Goal: Task Accomplishment & Management: Use online tool/utility

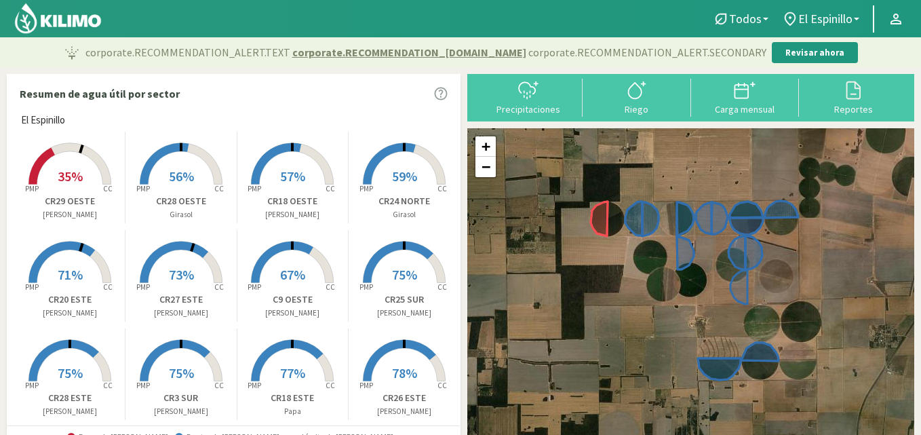
click at [298, 164] on rect at bounding box center [292, 186] width 109 height 109
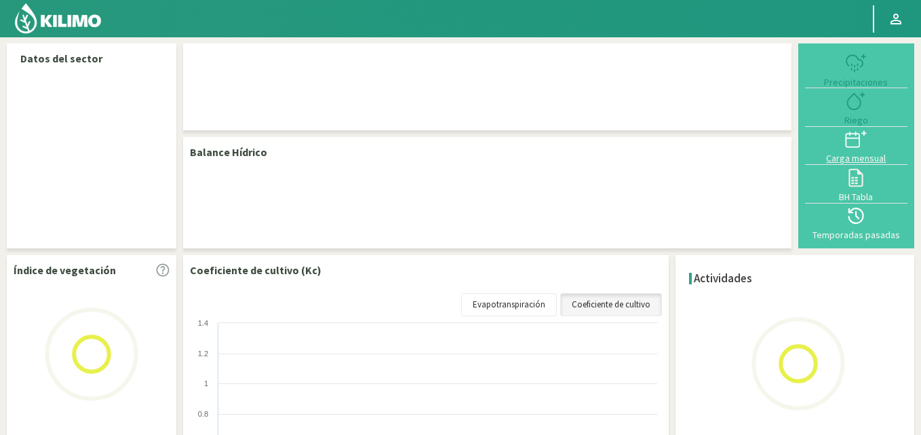
select select "2: Object"
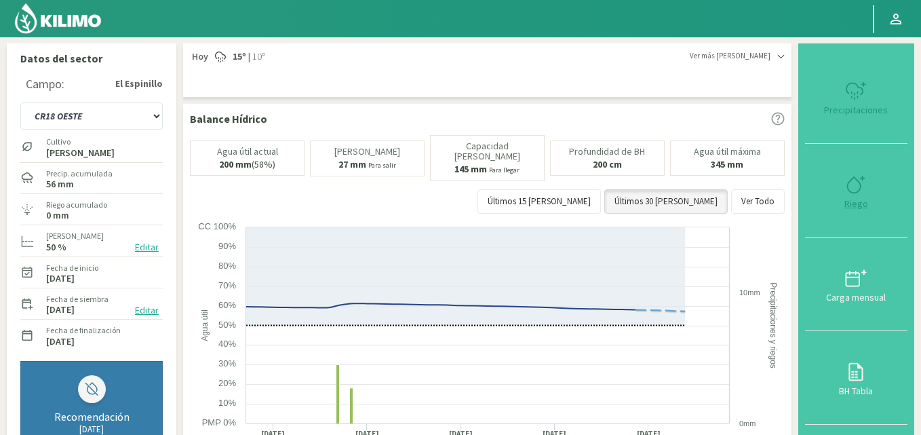
type input "0"
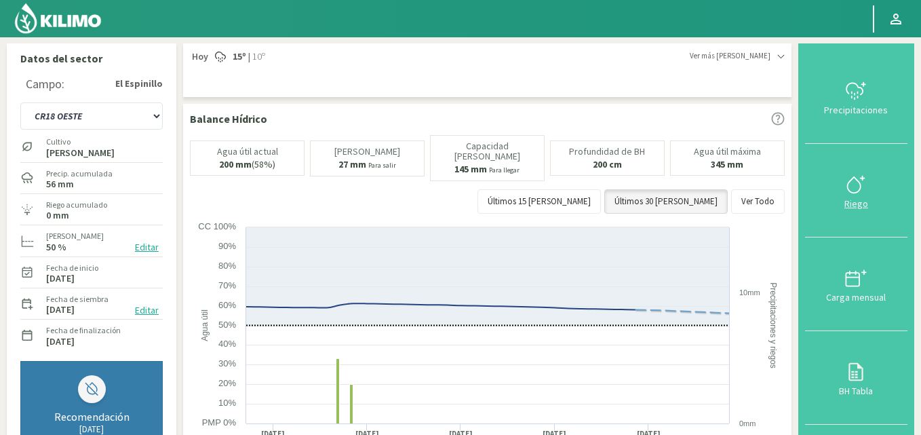
click at [858, 189] on icon at bounding box center [856, 185] width 22 height 22
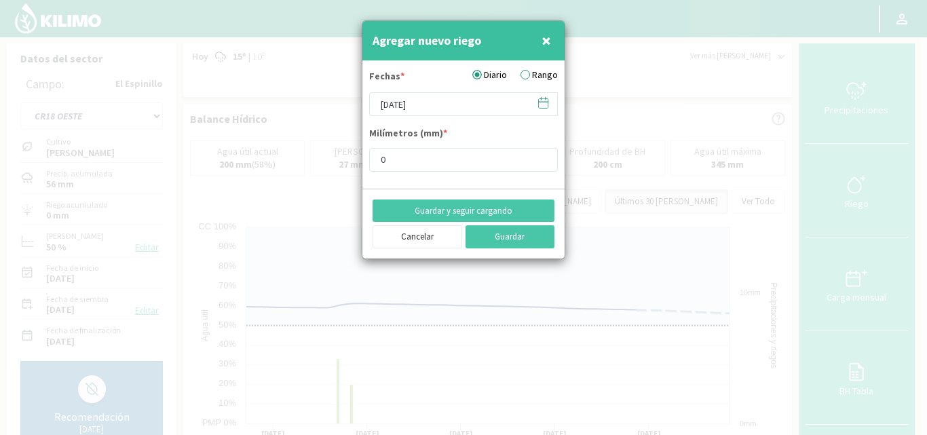
click at [544, 102] on icon at bounding box center [543, 102] width 9 height 0
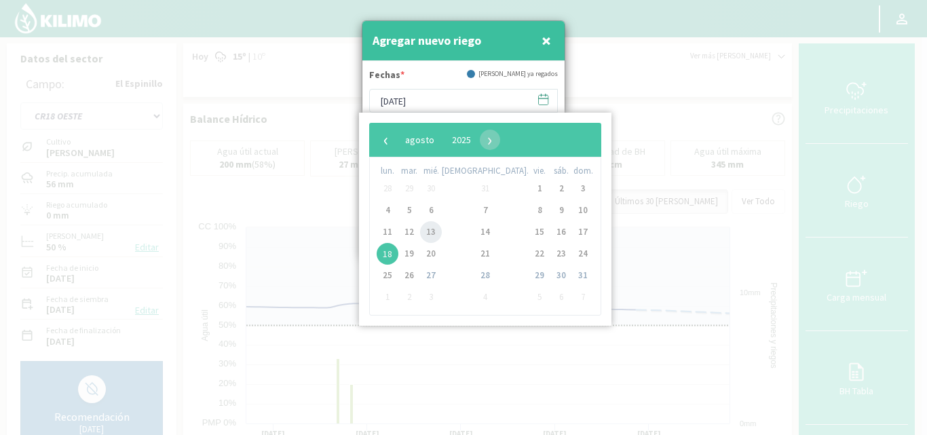
click at [436, 227] on span "13" at bounding box center [431, 232] width 22 height 22
type input "[DATE]"
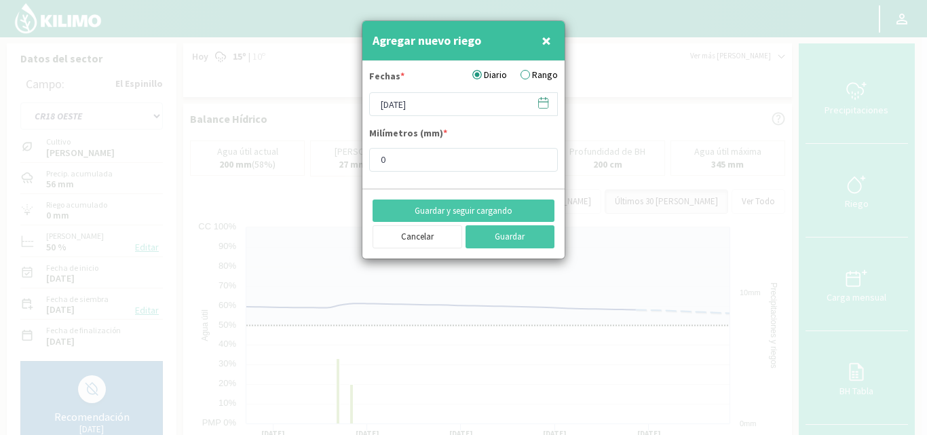
click at [541, 73] on label "Rango" at bounding box center [538, 75] width 37 height 14
click at [0, 0] on input "Rango" at bounding box center [0, 0] width 0 height 0
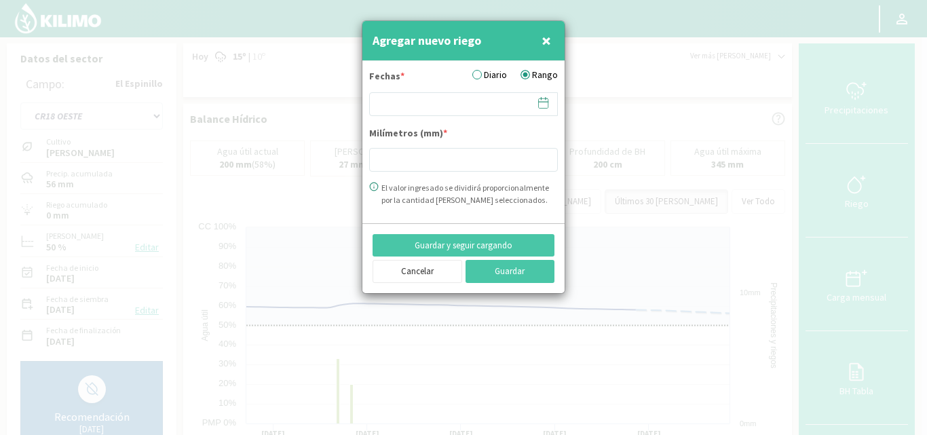
click at [541, 101] on icon at bounding box center [543, 102] width 13 height 13
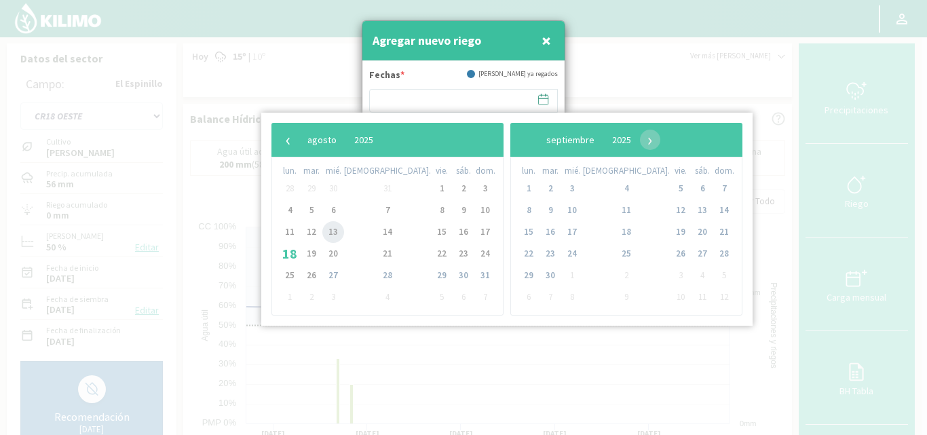
click at [339, 227] on span "13" at bounding box center [333, 232] width 22 height 22
click at [377, 228] on span "14" at bounding box center [388, 232] width 22 height 22
type input "13/08/2025 - 14/08/2025"
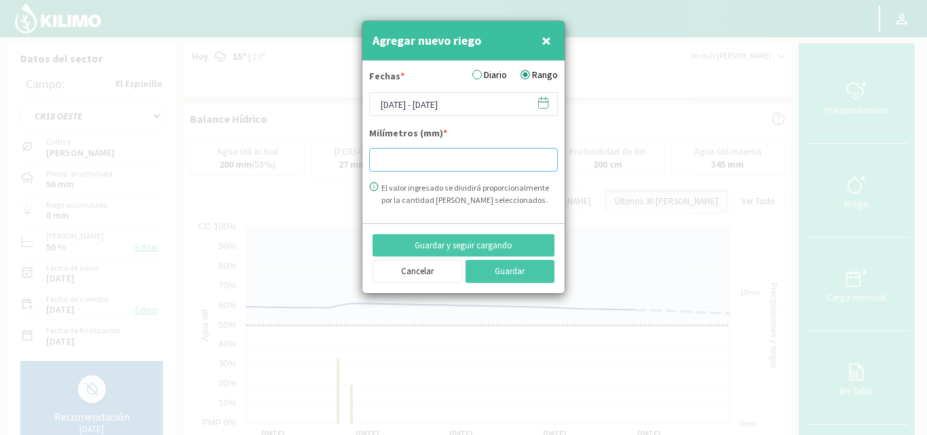
click at [391, 166] on input "number" at bounding box center [463, 160] width 189 height 24
type input "14.91"
click at [491, 272] on button "Guardar" at bounding box center [510, 271] width 90 height 23
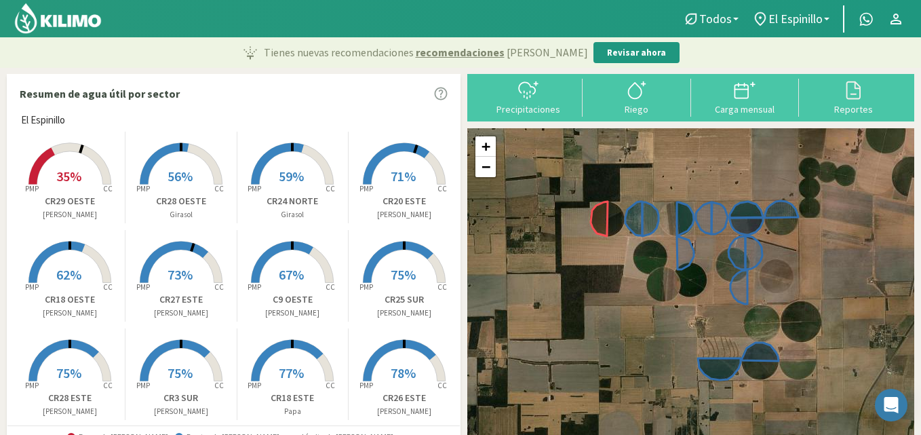
click at [399, 161] on rect at bounding box center [404, 186] width 109 height 109
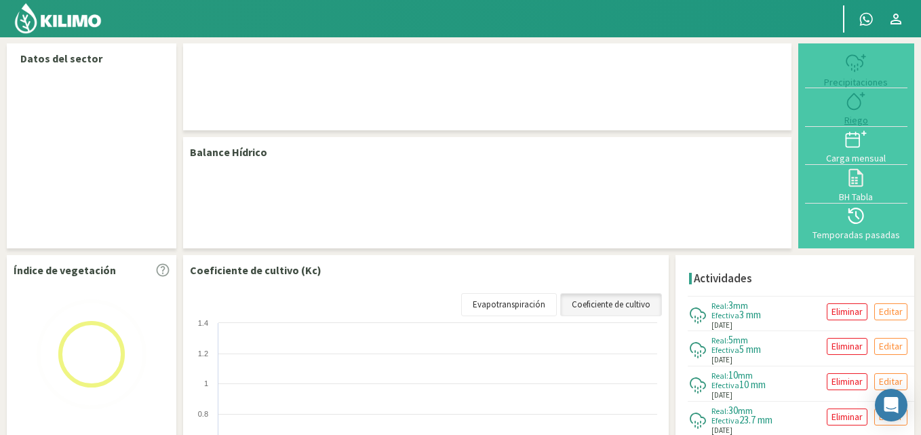
select select "3: Object"
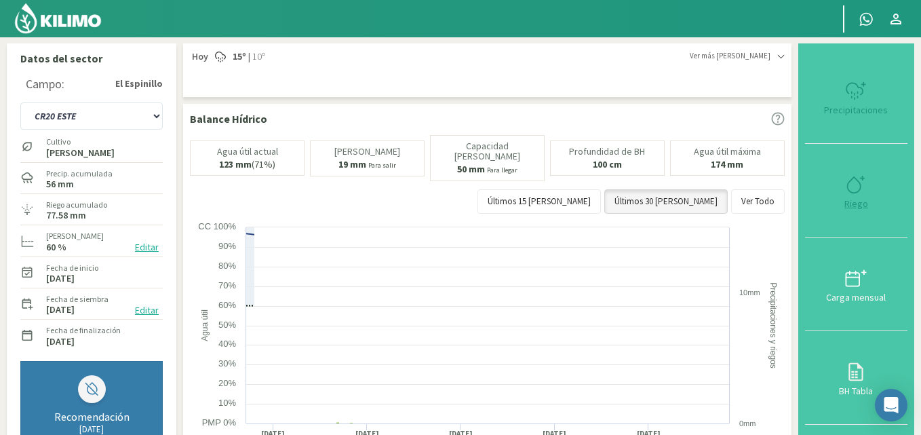
type input "19.15"
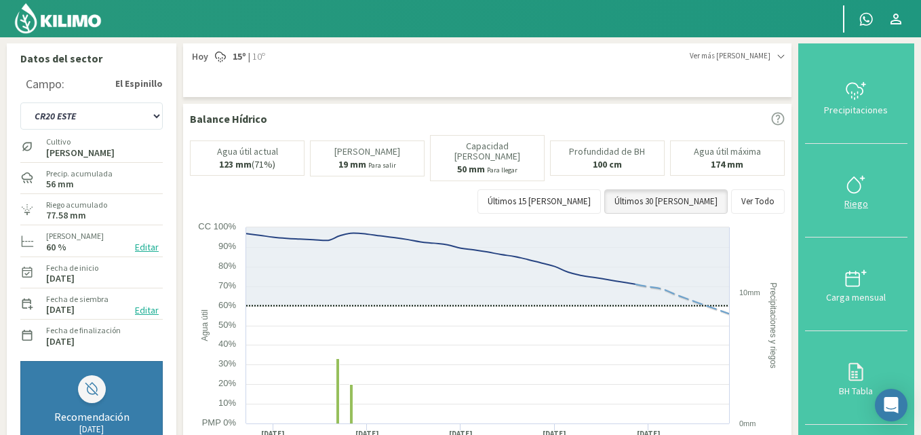
click at [860, 187] on icon at bounding box center [856, 185] width 22 height 22
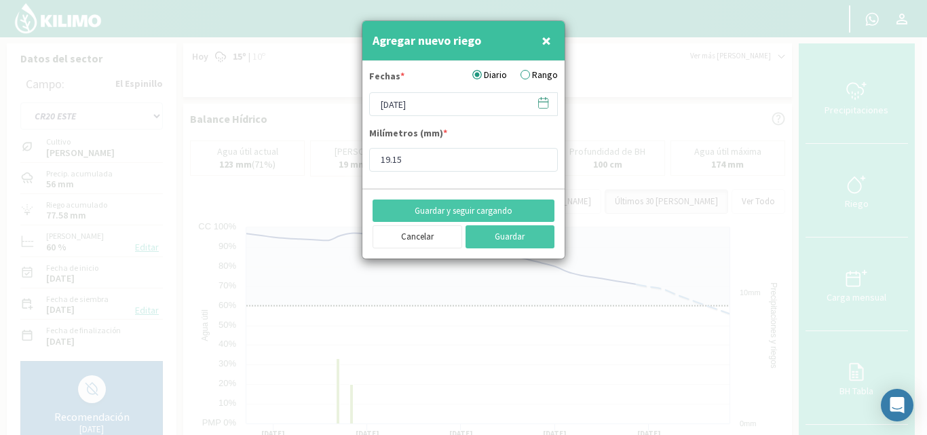
click at [540, 71] on label "Rango" at bounding box center [538, 75] width 37 height 14
click at [0, 0] on input "Rango" at bounding box center [0, 0] width 0 height 0
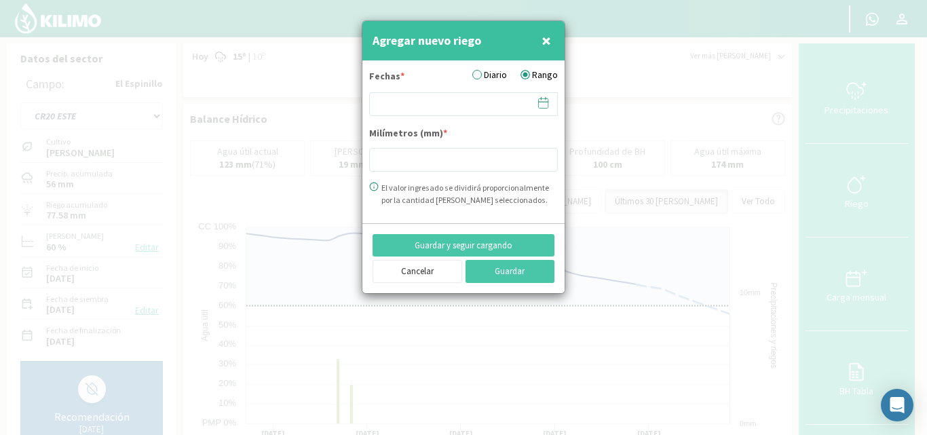
click at [540, 103] on icon at bounding box center [543, 102] width 13 height 13
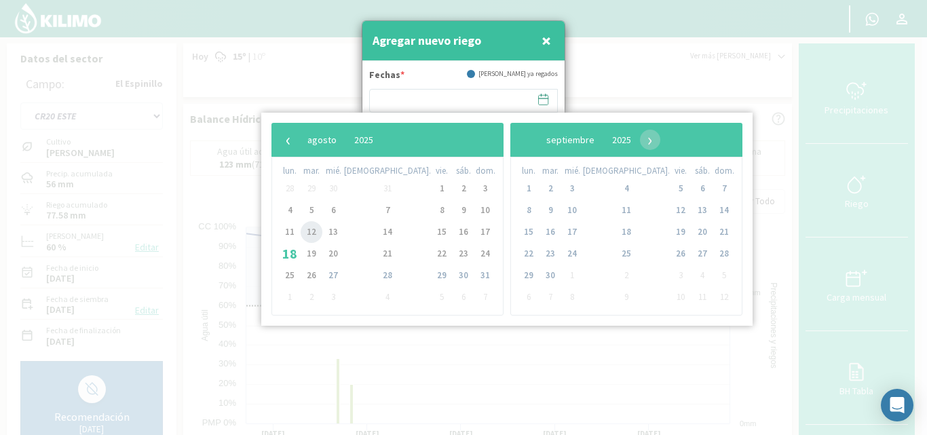
click at [315, 227] on span "12" at bounding box center [312, 232] width 22 height 22
click at [377, 229] on span "14" at bounding box center [388, 232] width 22 height 22
type input "[DATE] - [DATE]"
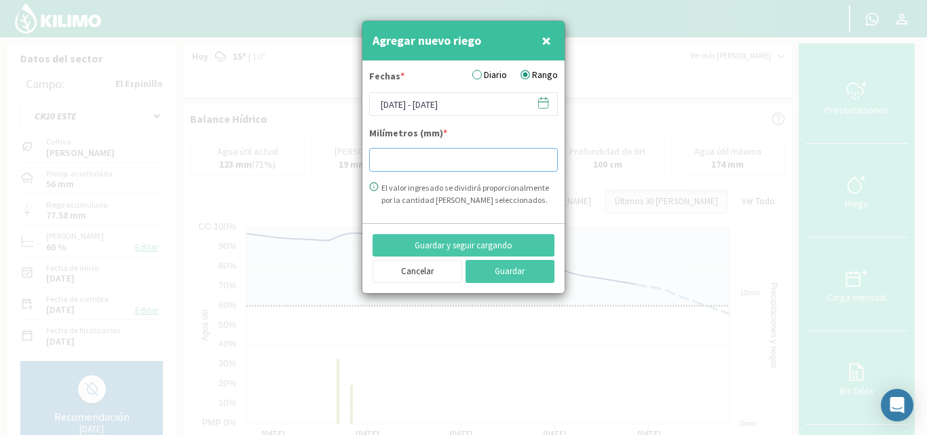
click at [398, 158] on input "number" at bounding box center [463, 160] width 189 height 24
type input "29.48"
click at [520, 273] on button "Guardar" at bounding box center [510, 271] width 90 height 23
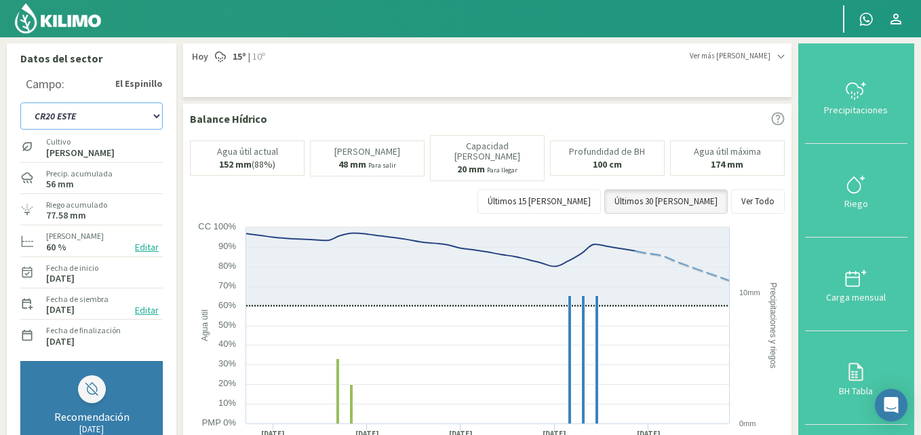
click at [161, 117] on select "C9 OESTE CR18 ESTE CR18 OESTE CR20 ESTE CR24 NORTE CR25 NORTE CR25 SUR CR26 EST…" at bounding box center [91, 115] width 142 height 27
click at [172, 205] on div "Datos del sector Campo: [GEOGRAPHIC_DATA] C9 OESTE CR18 ESTE CR18 OESTE CR20 ES…" at bounding box center [92, 284] width 170 height 482
click at [156, 115] on select "C9 OESTE CR18 ESTE CR18 OESTE CR20 ESTE CR24 NORTE CR25 NORTE CR25 SUR CR26 EST…" at bounding box center [91, 115] width 142 height 27
click at [154, 116] on select "C9 OESTE CR18 ESTE CR18 OESTE CR20 ESTE CR24 NORTE CR25 NORTE CR25 SUR CR26 EST…" at bounding box center [91, 115] width 142 height 27
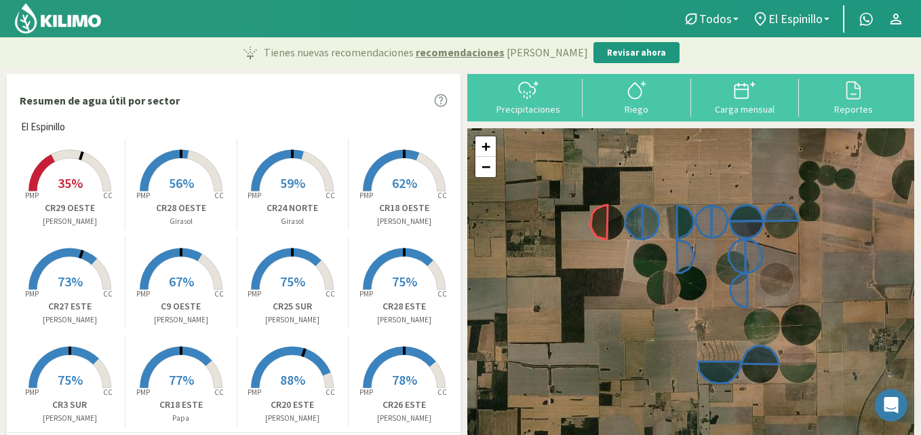
click at [405, 256] on icon at bounding box center [398, 268] width 71 height 41
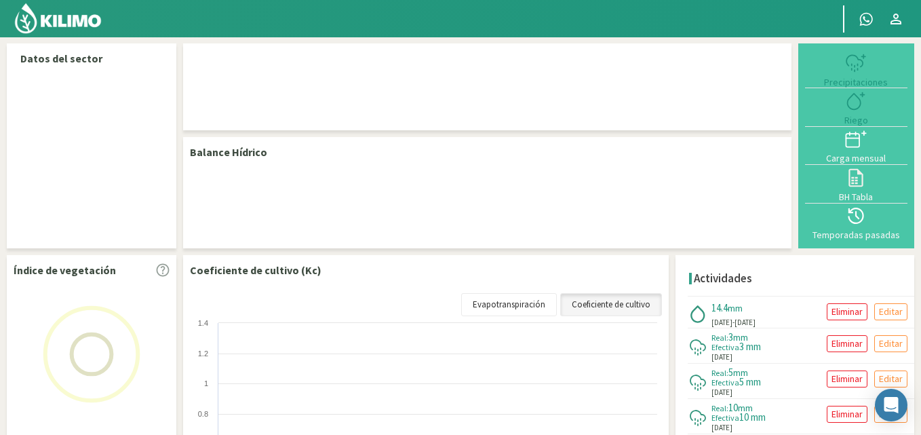
select select "10: Object"
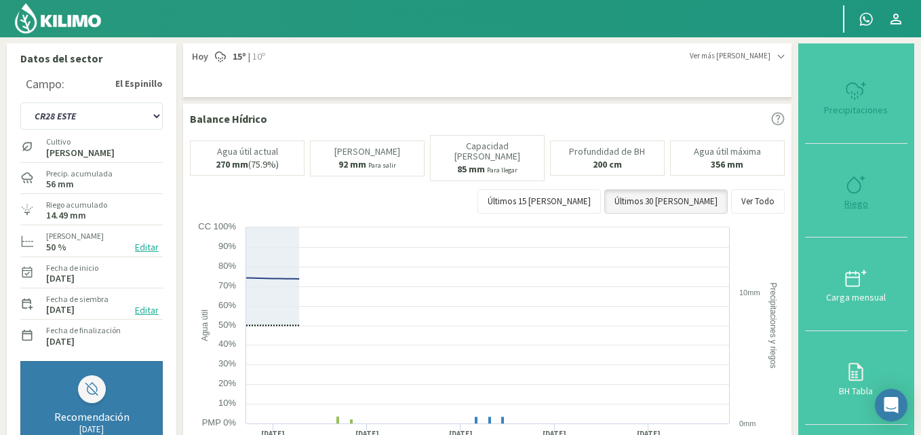
type input "14.49"
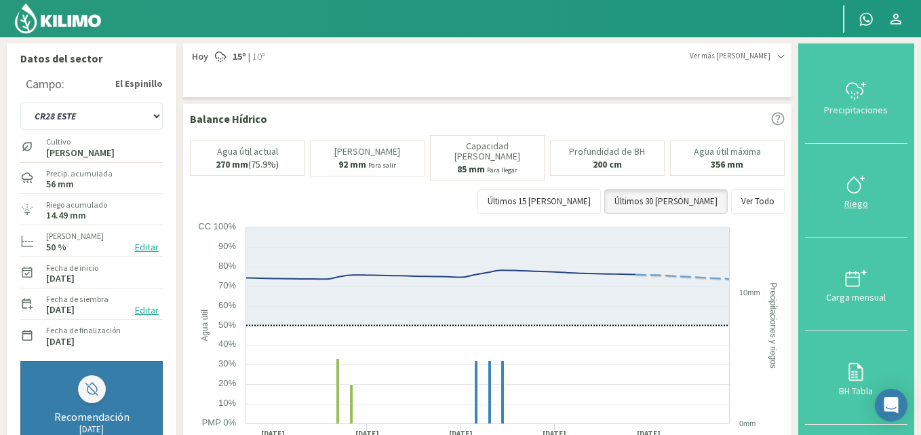
click at [858, 181] on icon at bounding box center [856, 185] width 22 height 22
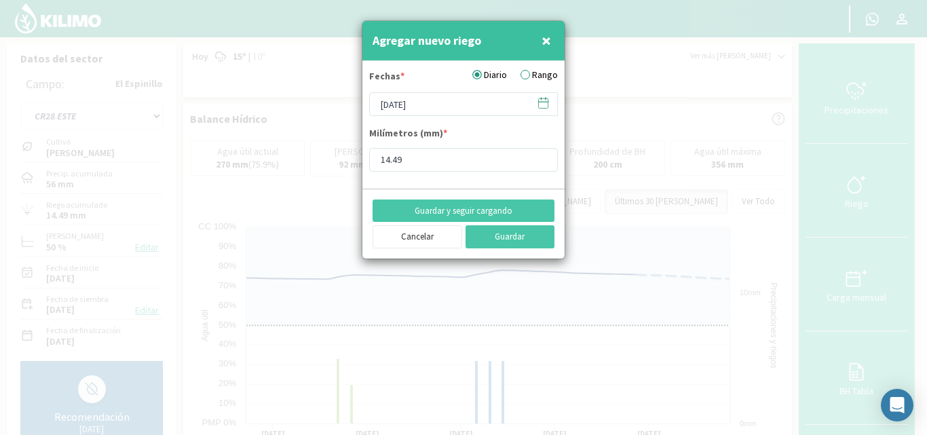
click at [543, 102] on icon at bounding box center [543, 102] width 13 height 13
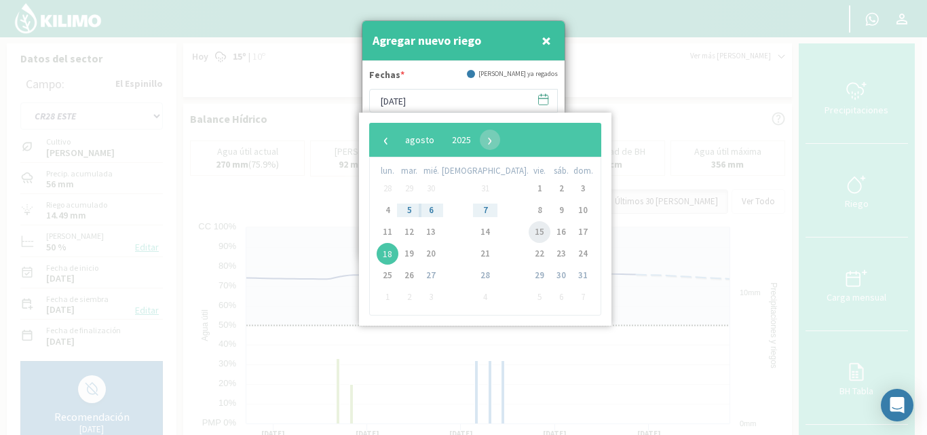
click at [529, 229] on span "15" at bounding box center [540, 232] width 22 height 22
type input "[DATE]"
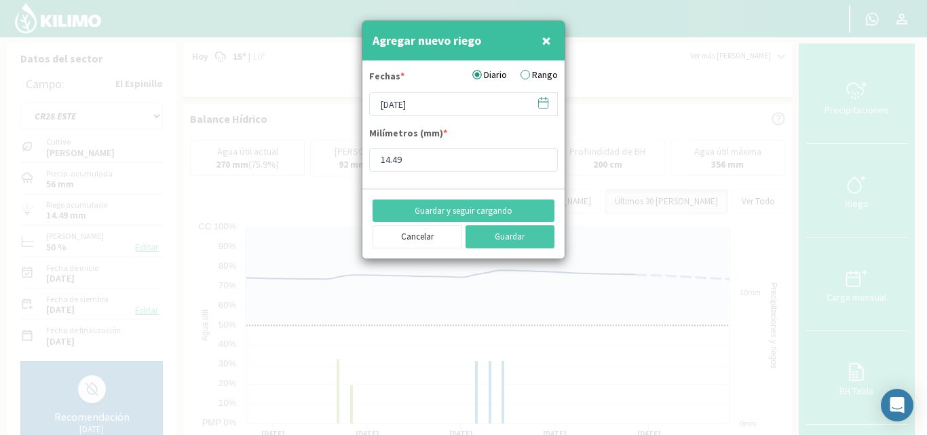
click at [533, 71] on label "Rango" at bounding box center [538, 75] width 37 height 14
click at [0, 0] on input "Rango" at bounding box center [0, 0] width 0 height 0
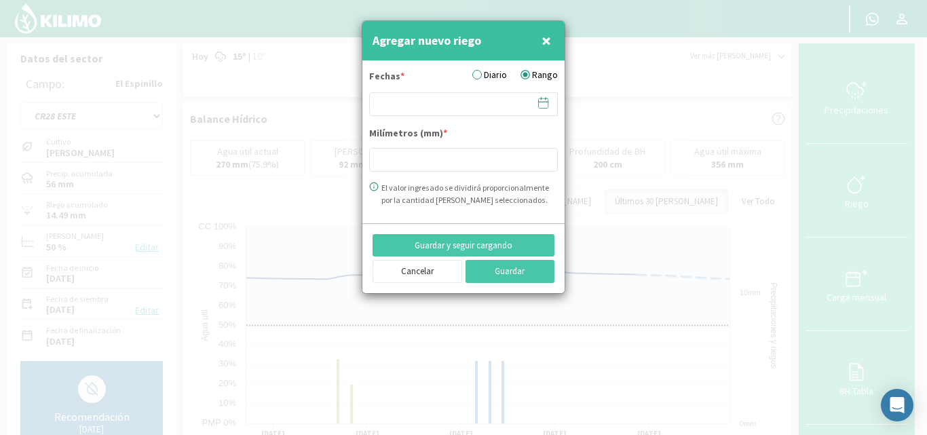
click at [542, 105] on icon at bounding box center [543, 102] width 13 height 13
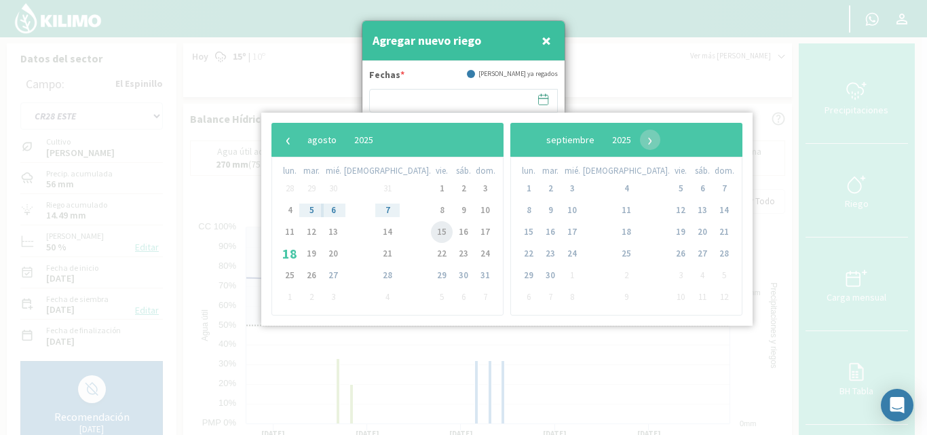
click at [431, 230] on span "15" at bounding box center [442, 232] width 22 height 22
click at [474, 229] on span "17" at bounding box center [485, 232] width 22 height 22
type input "[DATE] - [DATE]"
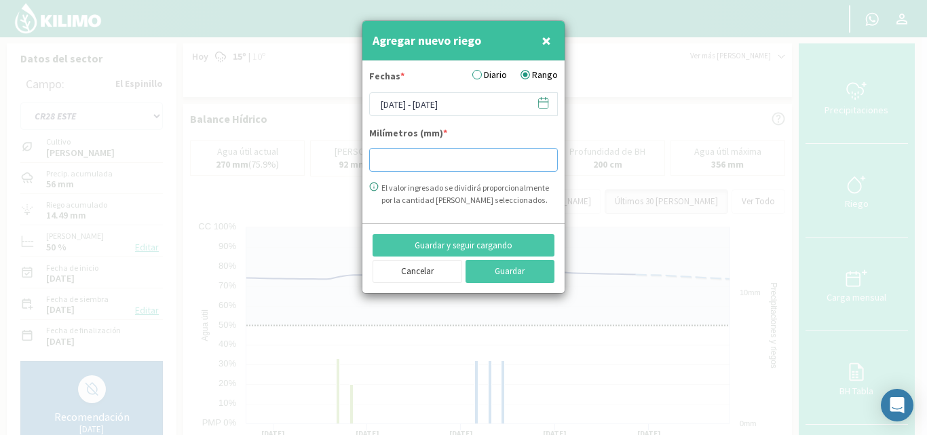
click at [415, 161] on input "number" at bounding box center [463, 160] width 189 height 24
type input "14.19"
click at [499, 273] on button "Guardar" at bounding box center [510, 271] width 90 height 23
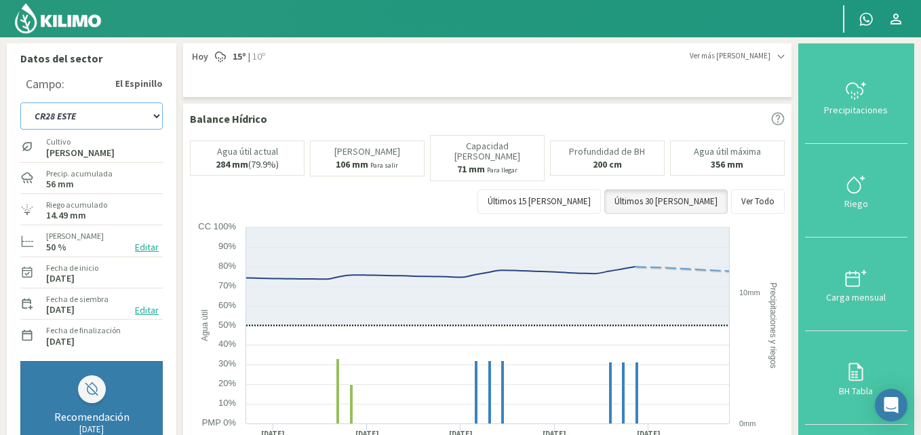
click at [155, 111] on select "C9 OESTE CR18 ESTE CR18 OESTE CR20 ESTE CR24 NORTE CR25 NORTE CR25 SUR CR26 EST…" at bounding box center [91, 115] width 142 height 27
click at [20, 102] on select "C9 OESTE CR18 ESTE CR18 OESTE CR20 ESTE CR24 NORTE CR25 NORTE CR25 SUR CR26 EST…" at bounding box center [91, 115] width 142 height 27
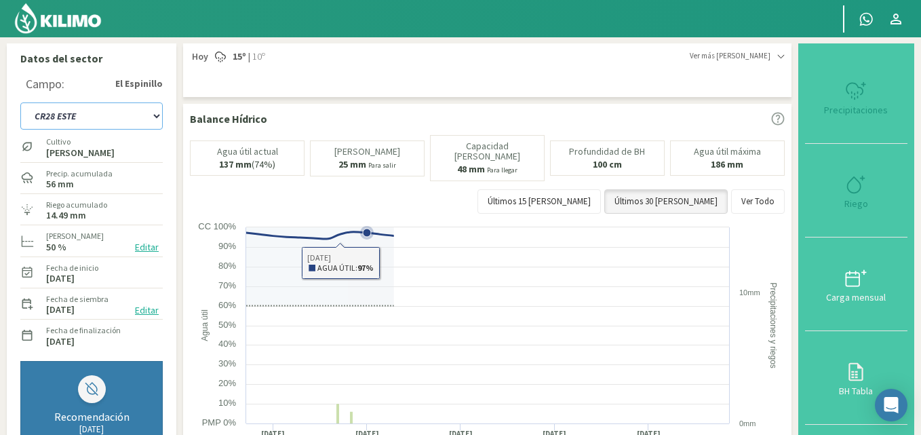
select select "24: Object"
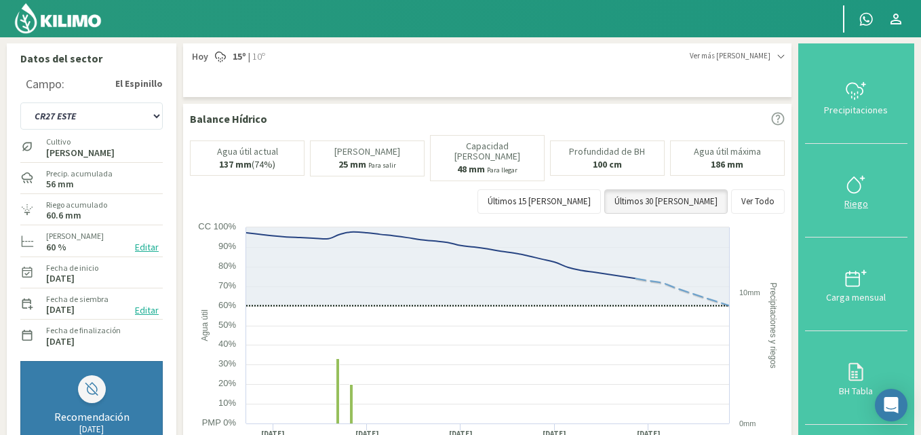
click at [866, 182] on icon at bounding box center [856, 185] width 22 height 22
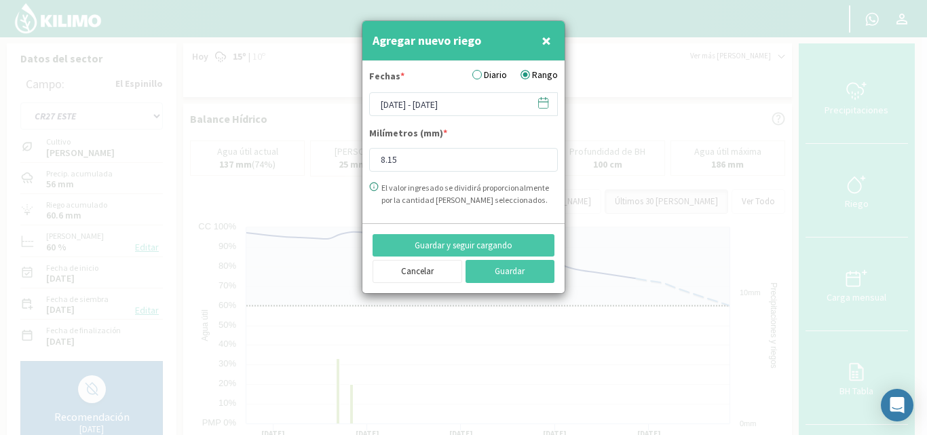
click at [543, 103] on icon at bounding box center [543, 102] width 13 height 13
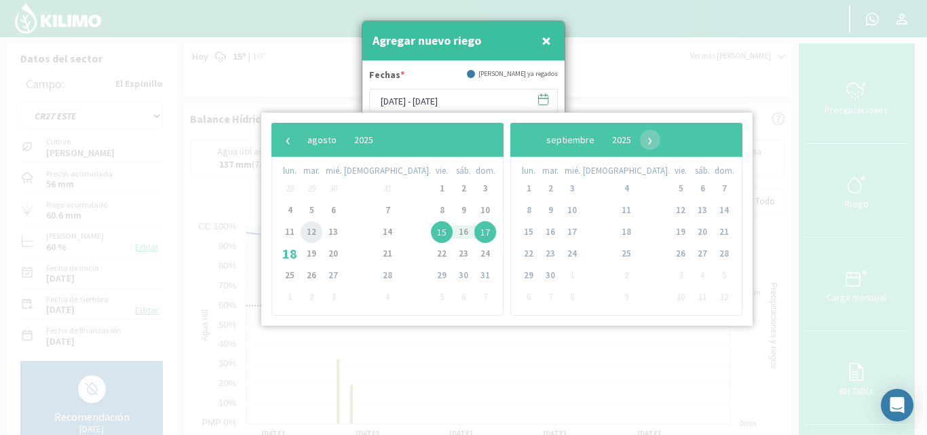
click at [316, 236] on span "12" at bounding box center [312, 232] width 22 height 22
click at [431, 230] on span "15" at bounding box center [442, 232] width 22 height 22
type input "[DATE] - [DATE]"
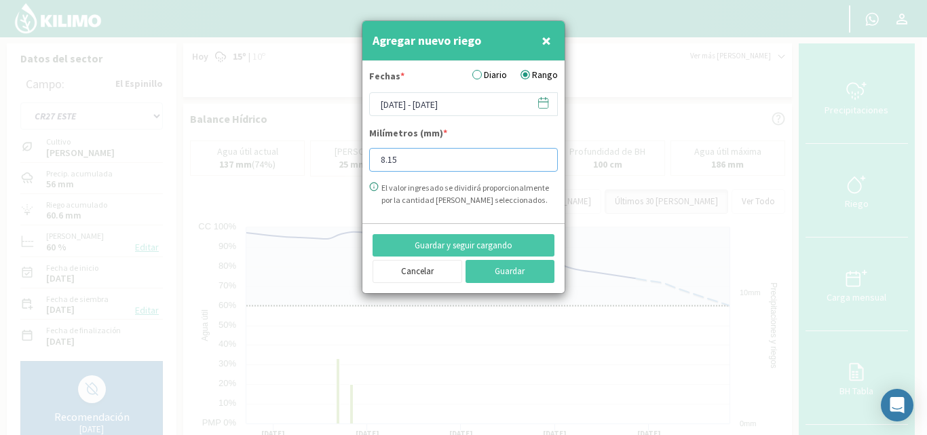
click at [400, 159] on input "8.15" at bounding box center [463, 160] width 189 height 24
type input "8"
type input "30.62"
click at [525, 266] on button "Guardar" at bounding box center [510, 271] width 90 height 23
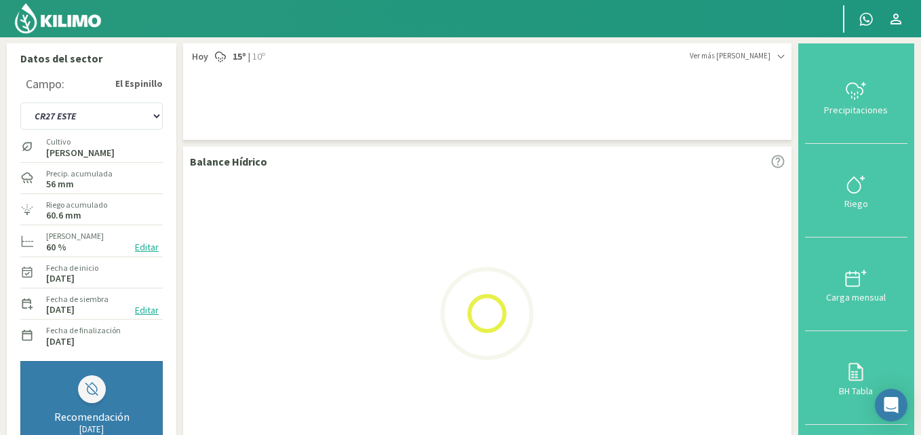
select select "40: Object"
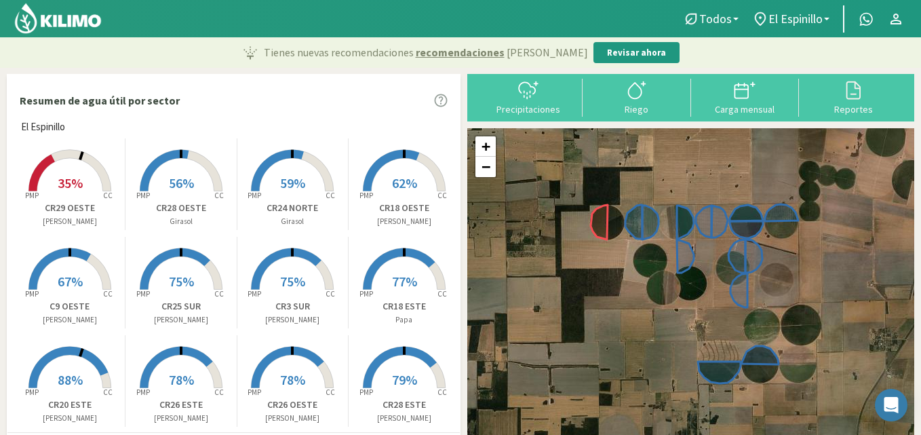
click at [290, 358] on rect at bounding box center [292, 389] width 109 height 109
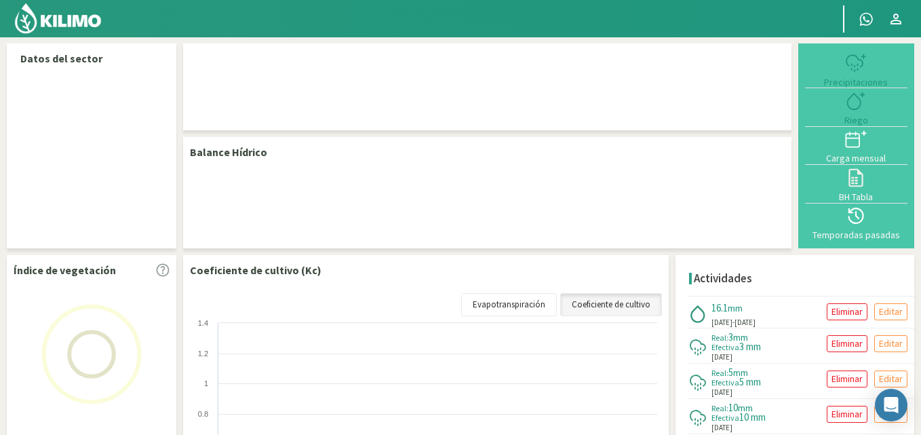
select select "8: Object"
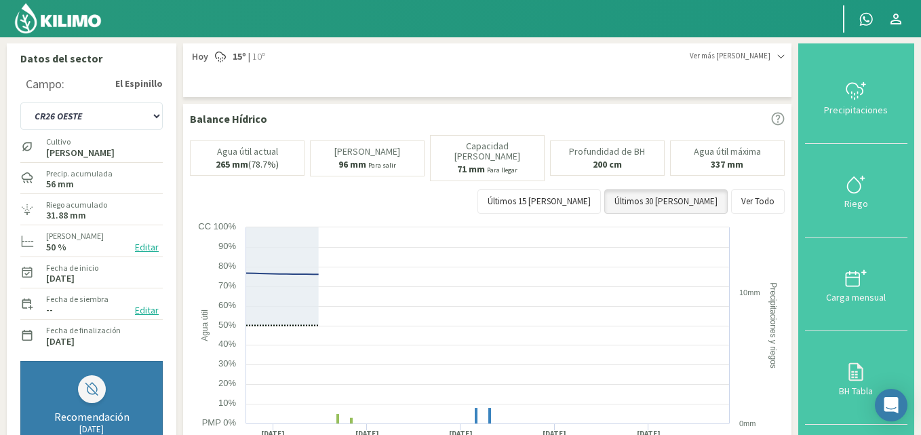
type input "16.18"
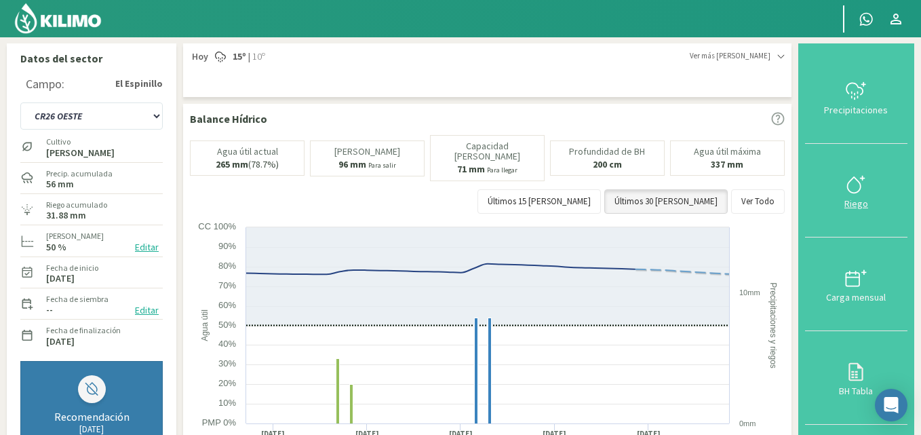
click at [859, 181] on icon at bounding box center [856, 185] width 22 height 22
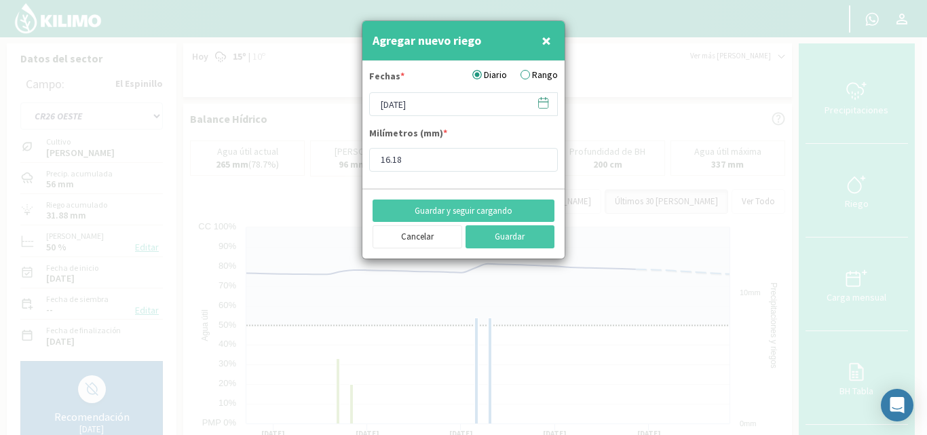
click at [540, 100] on icon at bounding box center [543, 102] width 13 height 13
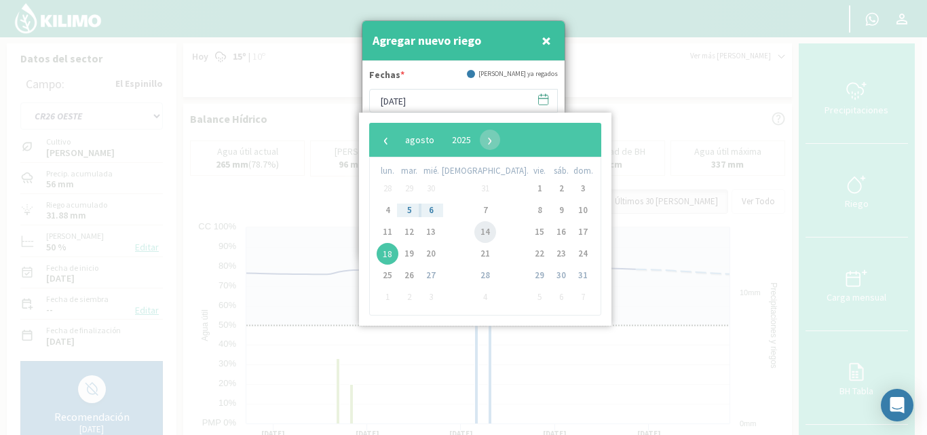
click at [474, 234] on span "14" at bounding box center [485, 232] width 22 height 22
type input "[DATE]"
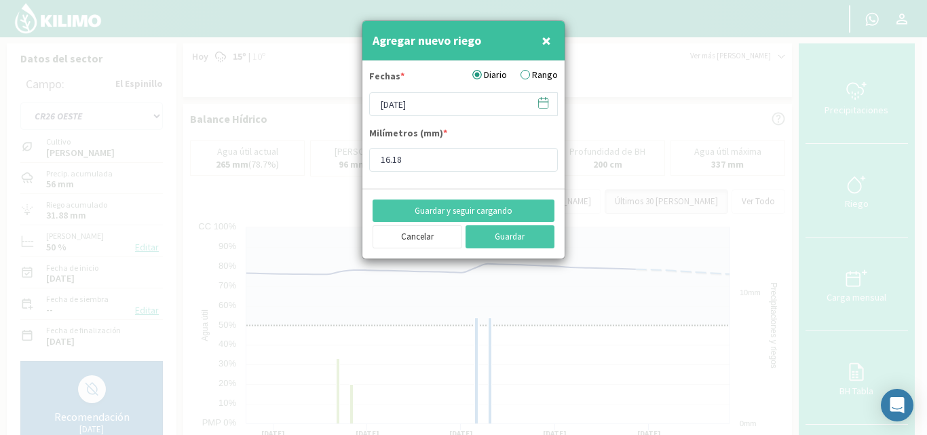
click at [525, 71] on label "Rango" at bounding box center [538, 75] width 37 height 14
click at [0, 0] on input "Rango" at bounding box center [0, 0] width 0 height 0
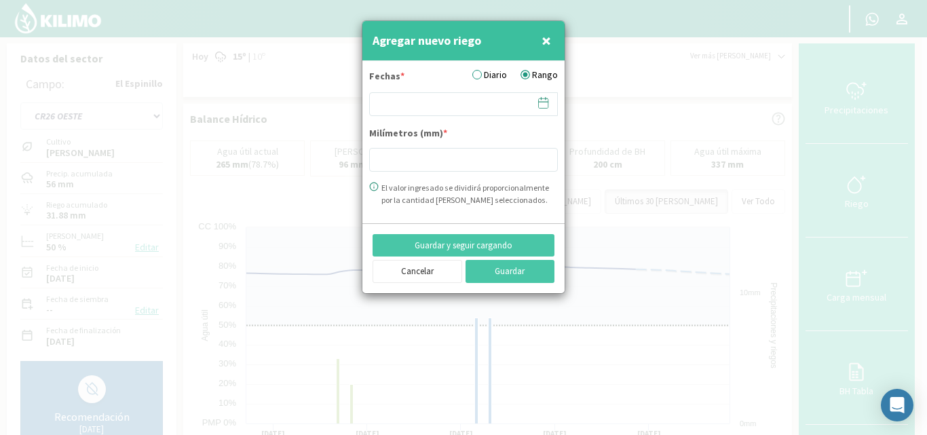
click at [540, 106] on icon at bounding box center [543, 102] width 13 height 13
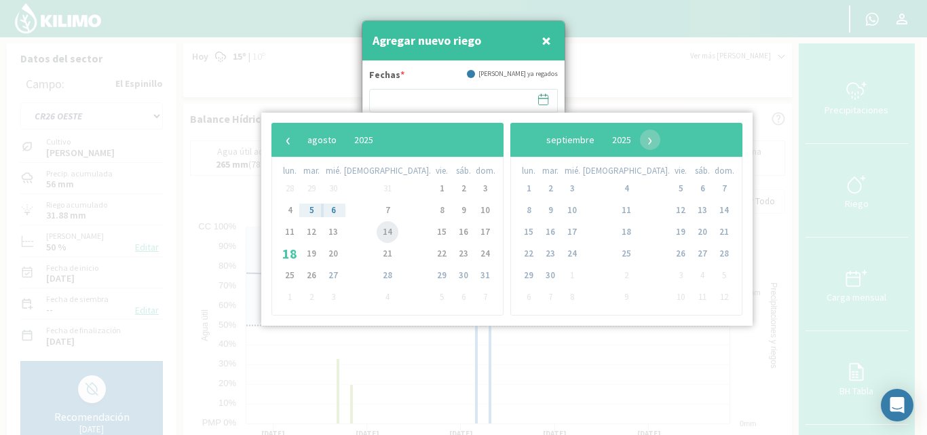
click at [377, 231] on span "14" at bounding box center [388, 232] width 22 height 22
click at [431, 233] on span "15" at bounding box center [442, 232] width 22 height 22
type input "[DATE] - [DATE]"
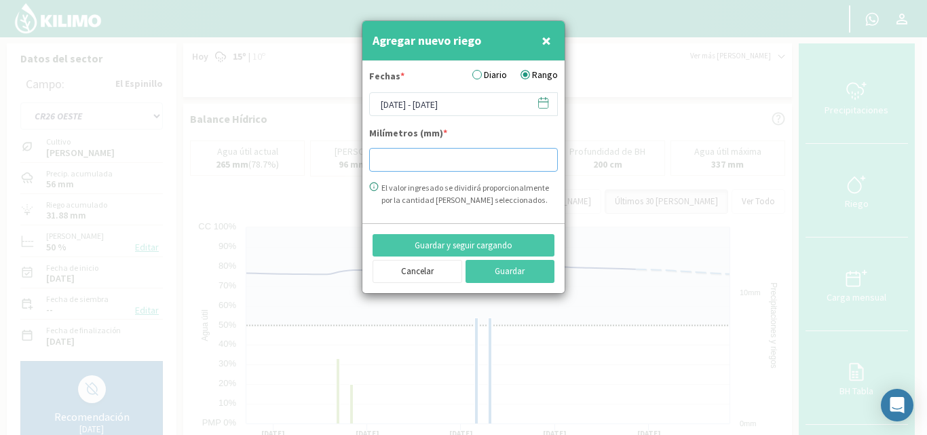
click at [392, 157] on input "number" at bounding box center [463, 160] width 189 height 24
type input "15.76"
click at [496, 273] on button "Guardar" at bounding box center [510, 271] width 90 height 23
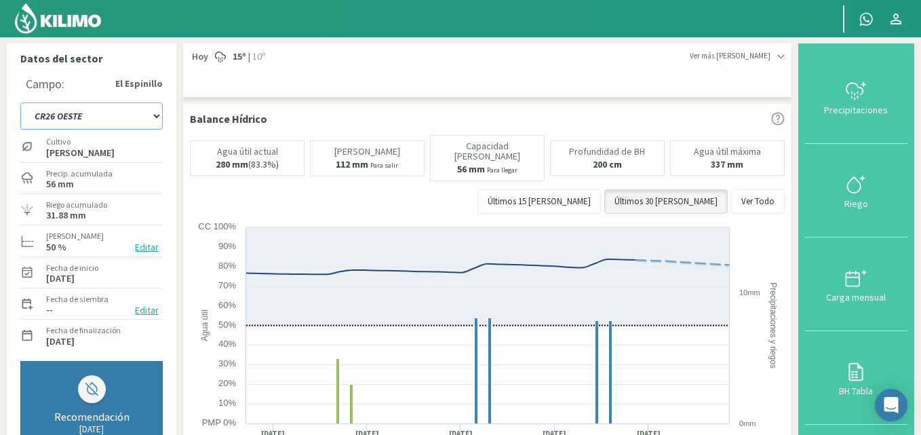
click at [157, 114] on select "C9 OESTE CR18 ESTE CR18 OESTE CR20 ESTE CR24 NORTE CR25 NORTE CR25 SUR CR26 EST…" at bounding box center [91, 115] width 142 height 27
click at [20, 102] on select "C9 OESTE CR18 ESTE CR18 OESTE CR20 ESTE CR24 NORTE CR25 NORTE CR25 SUR CR26 EST…" at bounding box center [91, 115] width 142 height 27
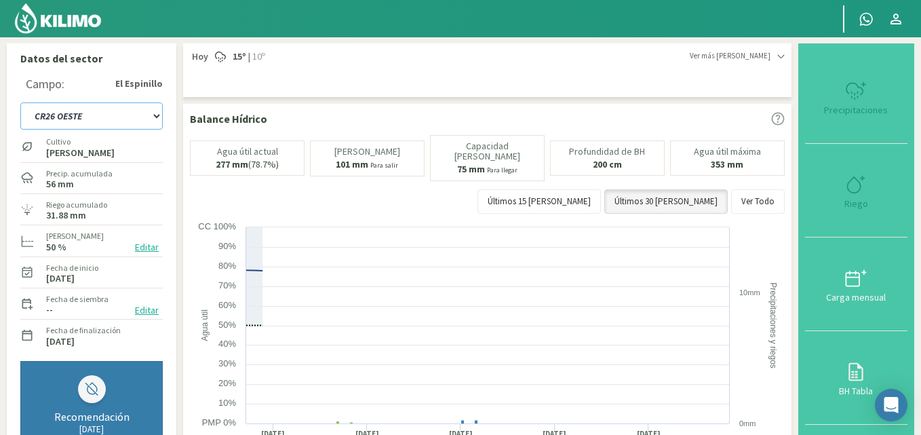
select select "22: Object"
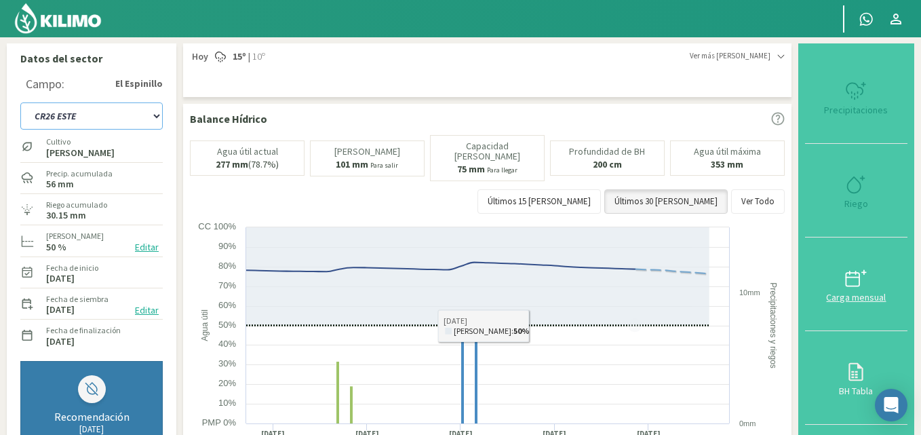
type input "15.09"
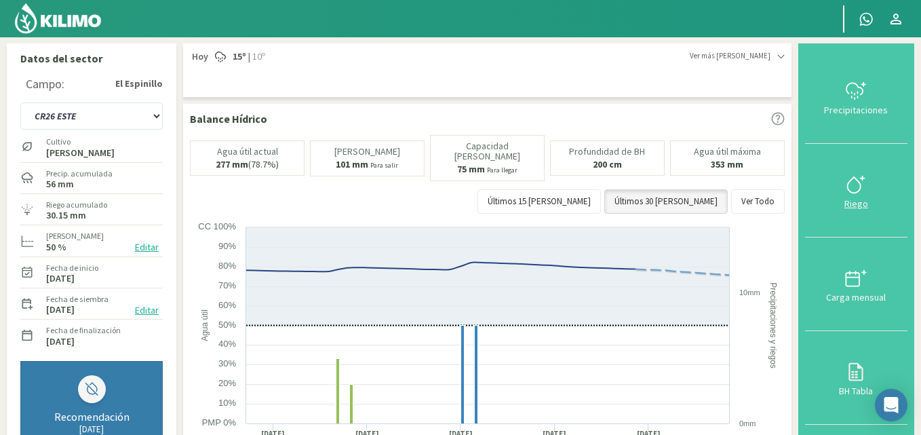
click at [862, 195] on icon at bounding box center [856, 185] width 22 height 22
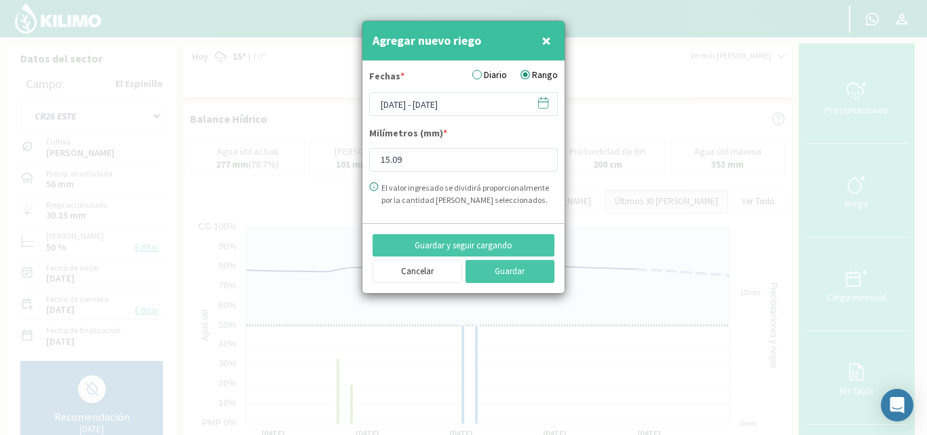
click at [540, 104] on icon at bounding box center [543, 102] width 13 height 13
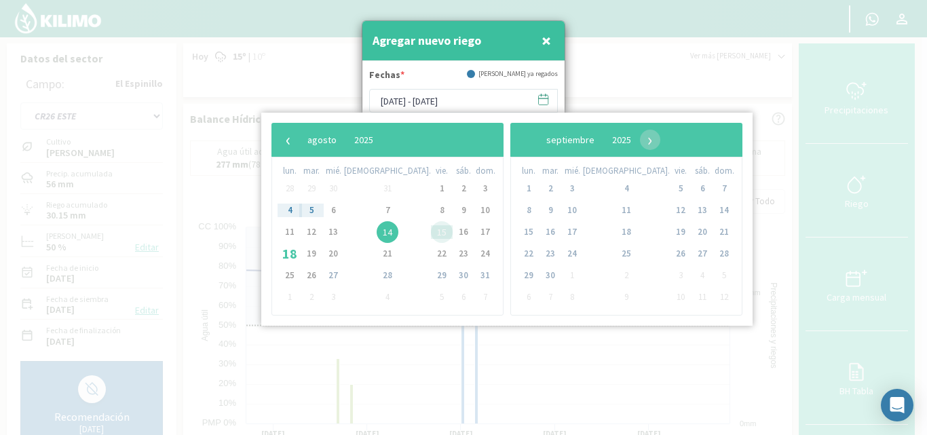
click at [431, 231] on span "15" at bounding box center [442, 232] width 22 height 22
click at [453, 231] on span "16" at bounding box center [464, 232] width 22 height 22
type input "[DATE] - [DATE]"
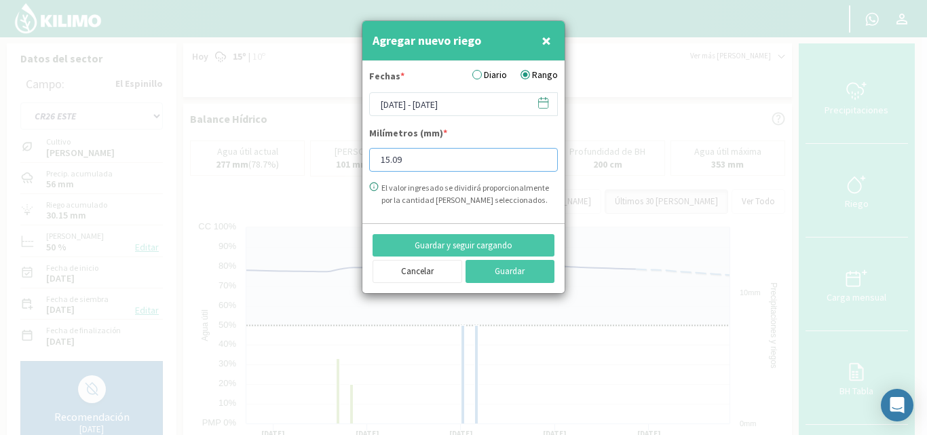
click at [403, 165] on input "15.09" at bounding box center [463, 160] width 189 height 24
click at [523, 273] on button "Guardar" at bounding box center [510, 271] width 90 height 23
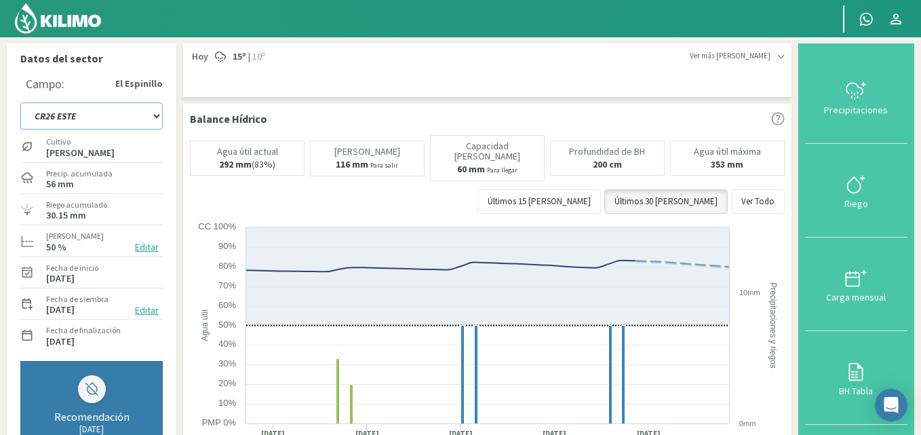
click at [155, 118] on select "C9 OESTE CR18 ESTE CR18 OESTE CR20 ESTE CR24 NORTE CR25 NORTE CR25 SUR CR26 EST…" at bounding box center [91, 115] width 142 height 27
click at [20, 102] on select "C9 OESTE CR18 ESTE CR18 OESTE CR20 ESTE CR24 NORTE CR25 NORTE CR25 SUR CR26 EST…" at bounding box center [91, 115] width 142 height 27
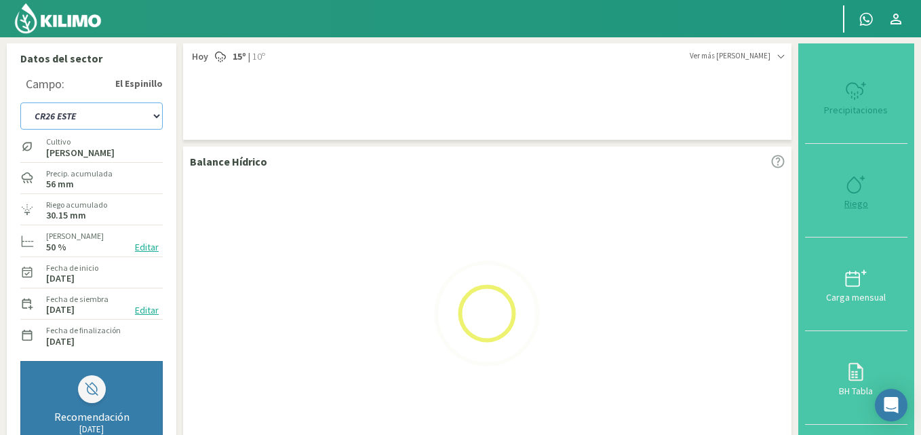
select select "35: Object"
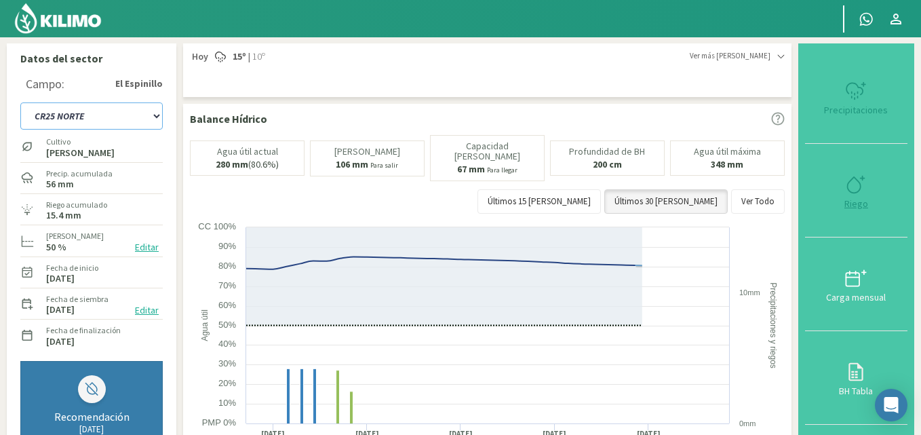
type input "15.4"
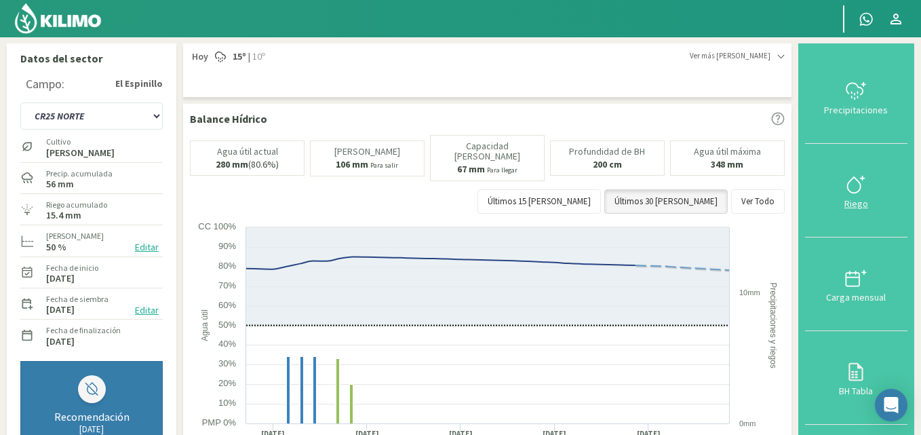
click at [865, 192] on icon at bounding box center [856, 185] width 22 height 22
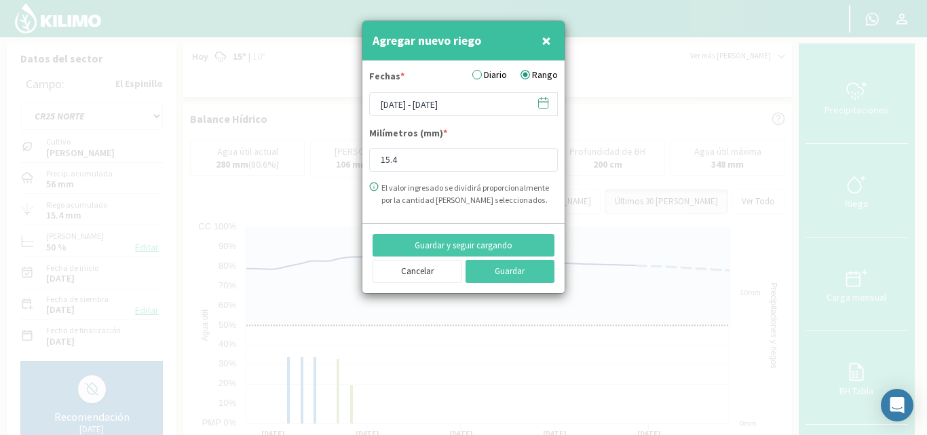
click at [539, 99] on icon at bounding box center [543, 102] width 13 height 13
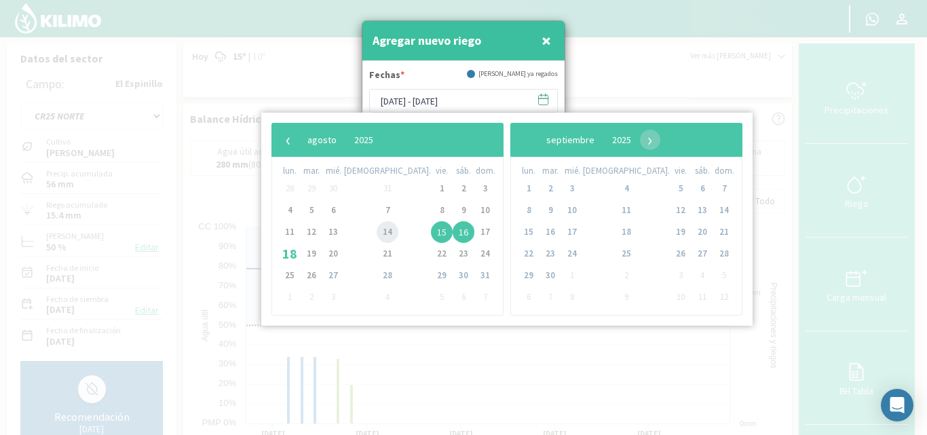
click at [377, 230] on span "14" at bounding box center [388, 232] width 22 height 22
click at [431, 231] on span "15" at bounding box center [442, 232] width 22 height 22
type input "[DATE] - [DATE]"
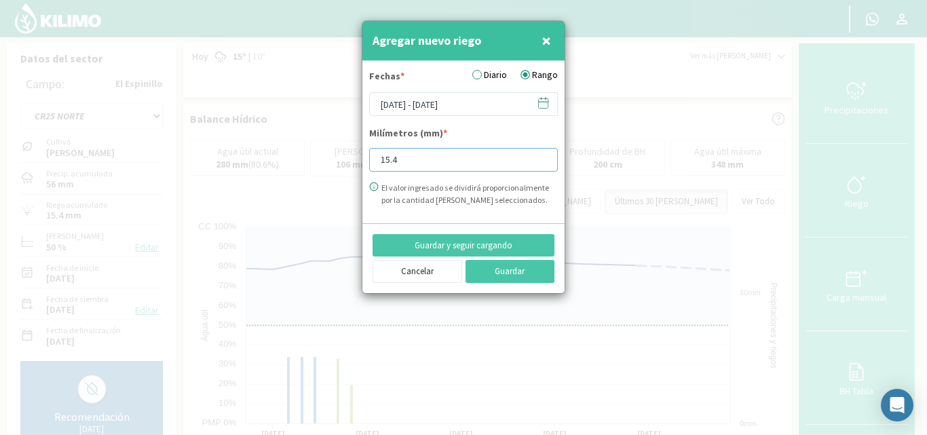
click at [413, 161] on input "15.4" at bounding box center [463, 160] width 189 height 24
type input "1"
type input "15.85"
click at [507, 265] on button "Guardar" at bounding box center [510, 271] width 90 height 23
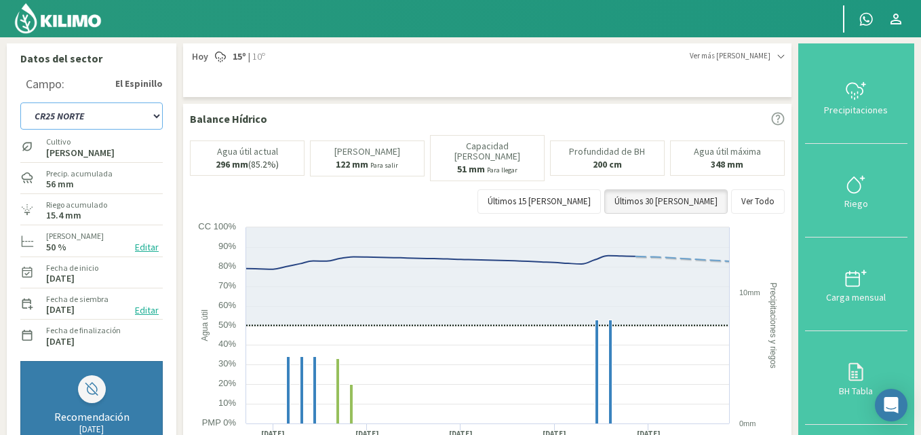
click at [156, 115] on select "C9 OESTE CR18 ESTE CR18 OESTE CR20 ESTE CR24 NORTE CR25 NORTE CR25 SUR CR26 EST…" at bounding box center [91, 115] width 142 height 27
click at [20, 102] on select "C9 OESTE CR18 ESTE CR18 OESTE CR20 ESTE CR24 NORTE CR25 NORTE CR25 SUR CR26 EST…" at bounding box center [91, 115] width 142 height 27
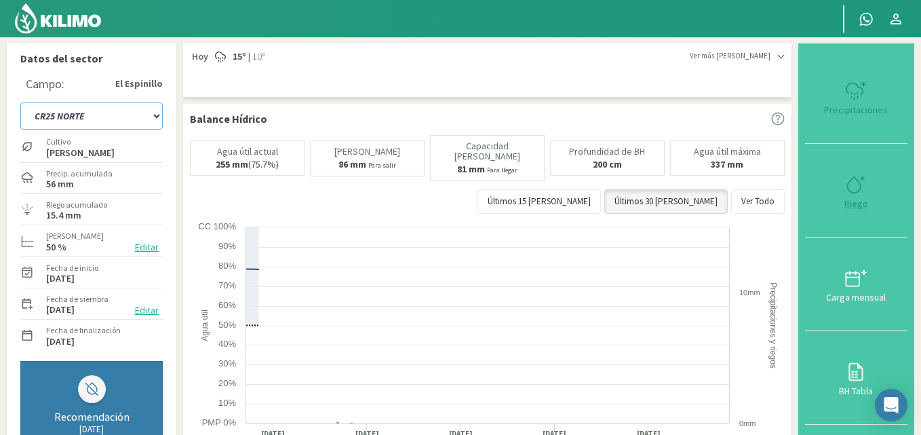
select select "51: Object"
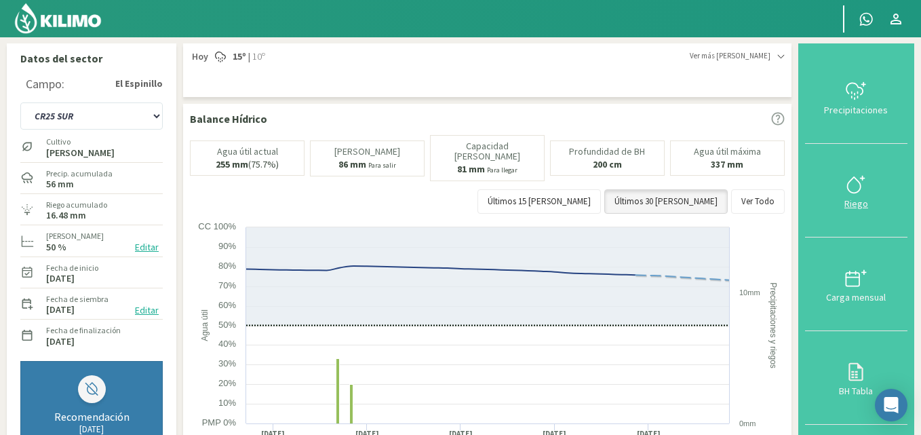
click at [856, 192] on icon at bounding box center [854, 184] width 13 height 16
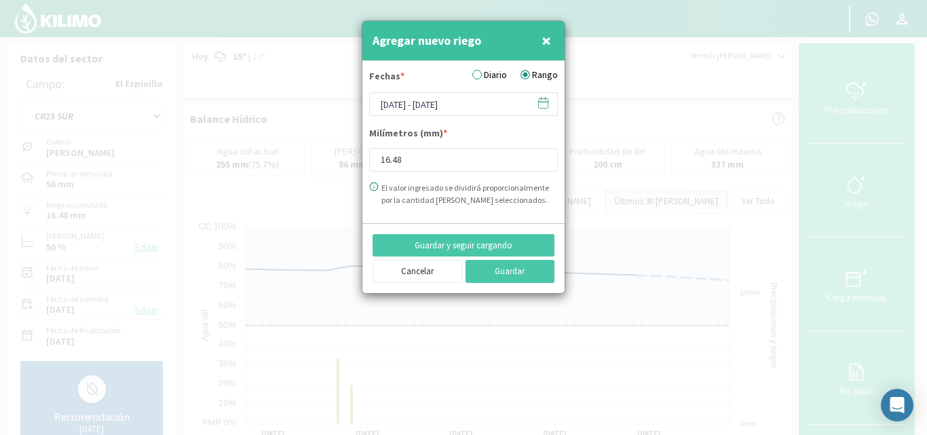
click at [543, 105] on icon at bounding box center [543, 102] width 13 height 13
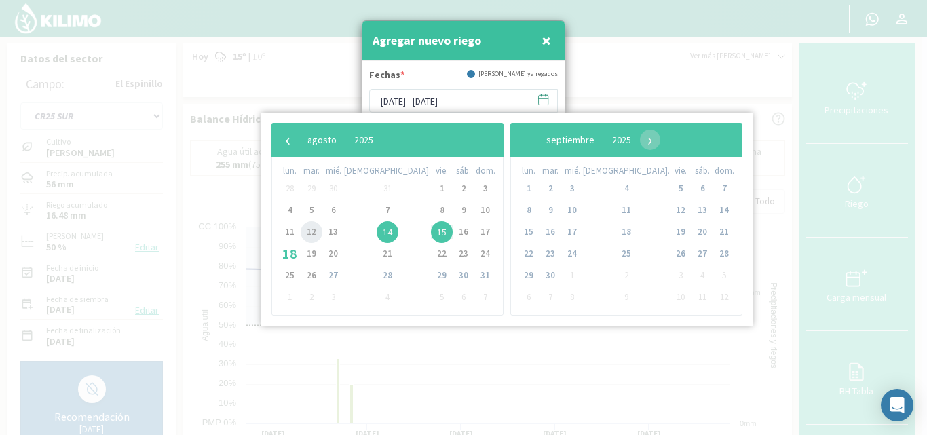
click at [320, 232] on span "12" at bounding box center [312, 232] width 22 height 22
click at [344, 228] on span "13" at bounding box center [333, 232] width 22 height 22
type input "[DATE] - [DATE]"
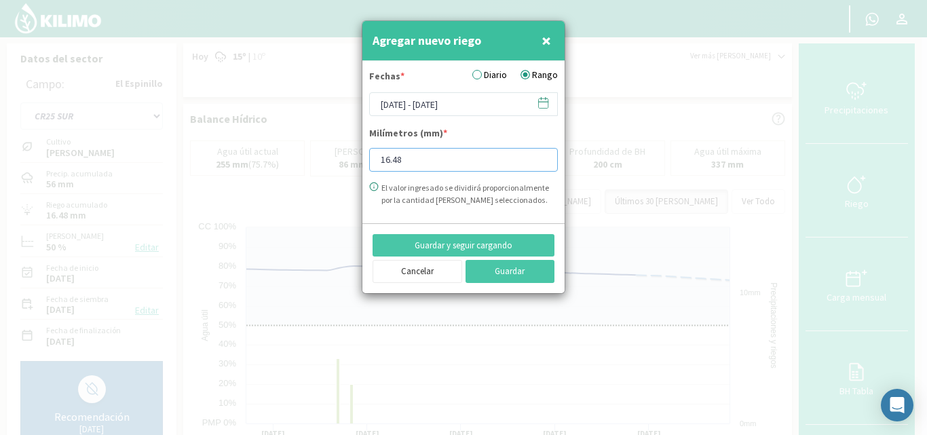
click at [418, 161] on input "16.48" at bounding box center [463, 160] width 189 height 24
type input "15.85"
click at [519, 263] on button "Guardar" at bounding box center [510, 271] width 90 height 23
